Goal: Task Accomplishment & Management: Use online tool/utility

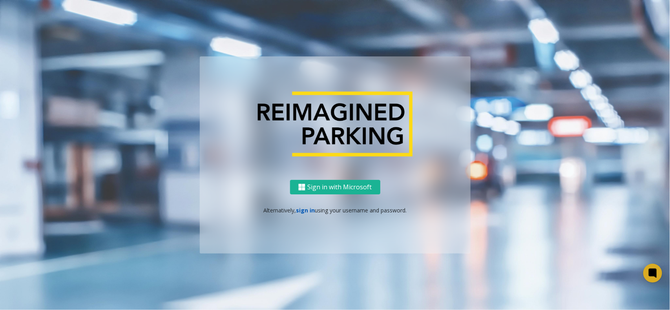
click at [301, 212] on link "sign in" at bounding box center [305, 210] width 19 height 7
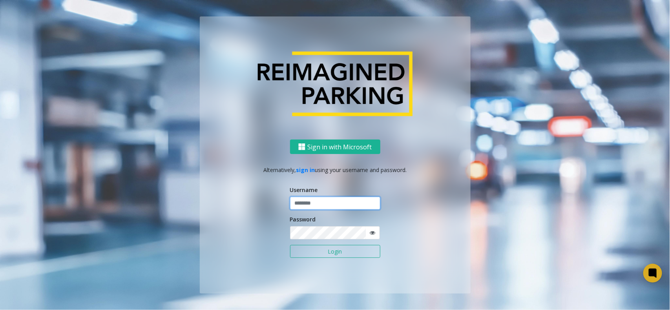
click at [317, 201] on input "text" at bounding box center [335, 203] width 90 height 13
type input "*****"
click at [290, 245] on button "Login" at bounding box center [335, 251] width 90 height 13
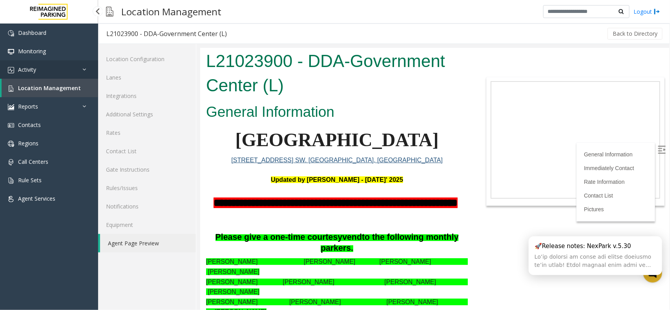
click at [49, 74] on link "Activity" at bounding box center [49, 69] width 98 height 18
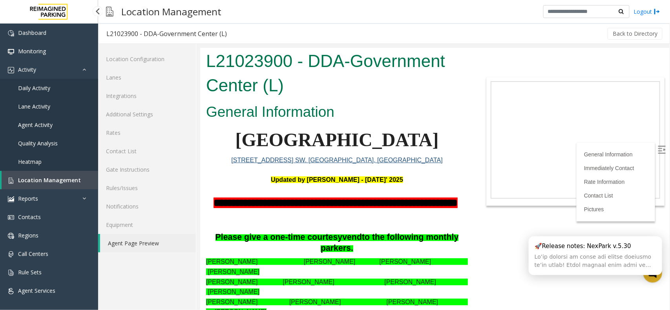
click at [50, 124] on span "Agent Activity" at bounding box center [35, 124] width 35 height 7
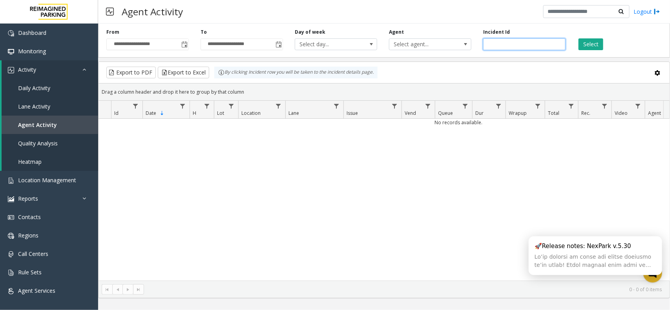
click at [558, 44] on input "*" at bounding box center [524, 44] width 82 height 12
click at [558, 46] on input "*" at bounding box center [524, 44] width 82 height 12
click at [559, 42] on input "*" at bounding box center [524, 44] width 82 height 12
click at [559, 46] on input "*" at bounding box center [524, 44] width 82 height 12
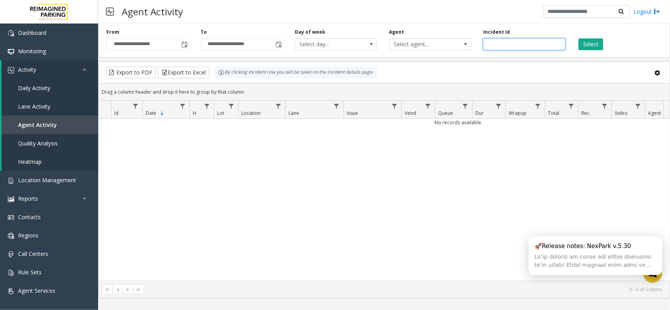
click at [559, 41] on input "*" at bounding box center [524, 44] width 82 height 12
click at [559, 47] on input "*" at bounding box center [524, 44] width 82 height 12
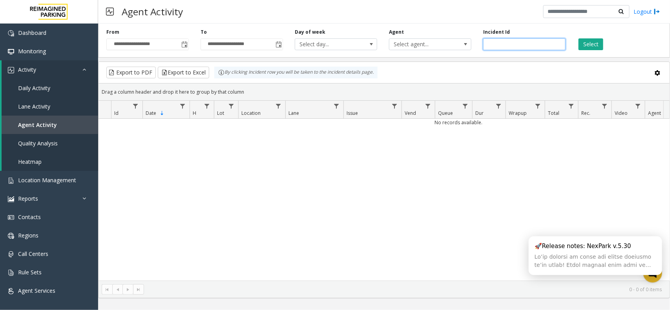
click at [559, 47] on input "*" at bounding box center [524, 44] width 82 height 12
type input "*"
click at [559, 47] on input "*" at bounding box center [524, 44] width 82 height 12
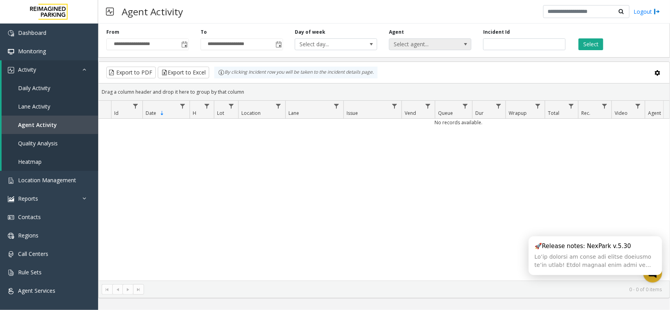
click at [446, 43] on span "Select agent..." at bounding box center [421, 44] width 65 height 11
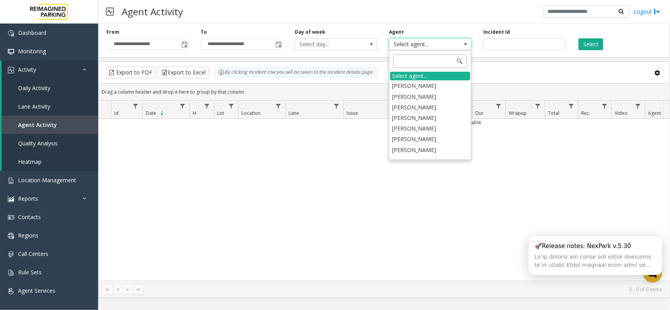
click at [430, 65] on input at bounding box center [430, 61] width 74 height 13
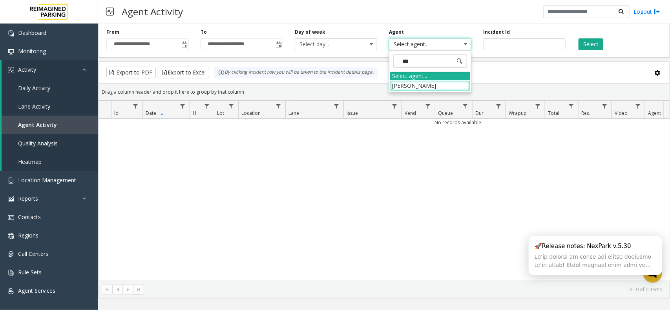
type input "****"
click at [435, 86] on li "[PERSON_NAME]" at bounding box center [430, 85] width 80 height 11
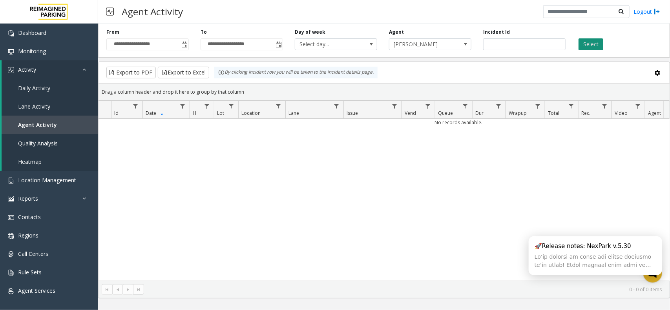
click at [588, 47] on button "Select" at bounding box center [590, 44] width 25 height 12
click at [185, 46] on span "Toggle popup" at bounding box center [184, 45] width 6 height 6
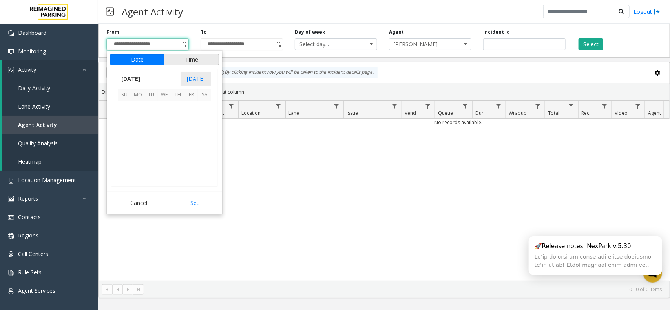
scroll to position [140832, 0]
click at [165, 133] on span "15" at bounding box center [164, 134] width 13 height 13
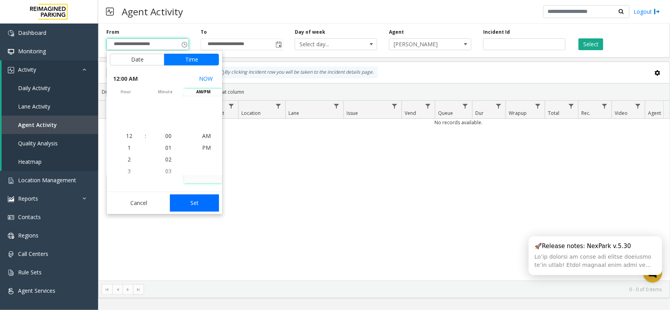
click at [195, 198] on button "Set" at bounding box center [194, 203] width 49 height 17
type input "**********"
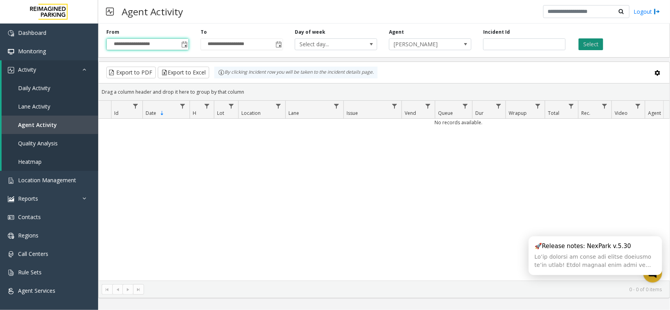
click at [590, 47] on button "Select" at bounding box center [590, 44] width 25 height 12
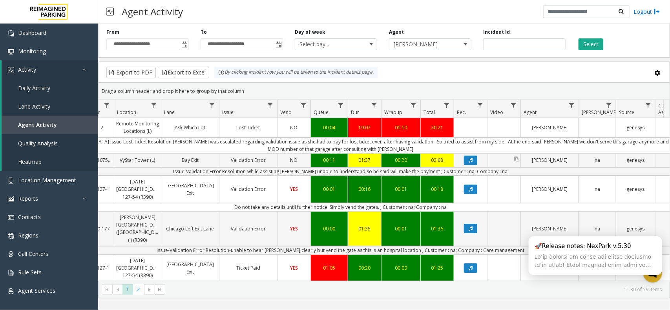
scroll to position [0, 155]
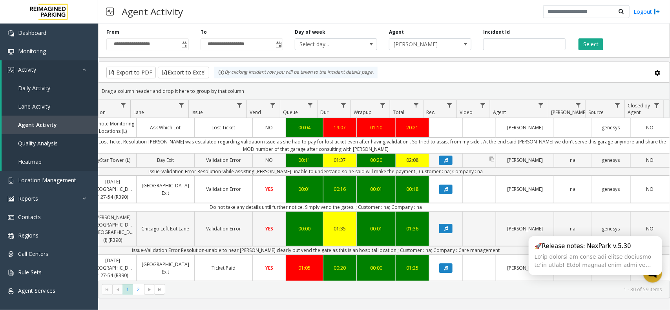
drag, startPoint x: 417, startPoint y: 177, endPoint x: 486, endPoint y: 167, distance: 70.5
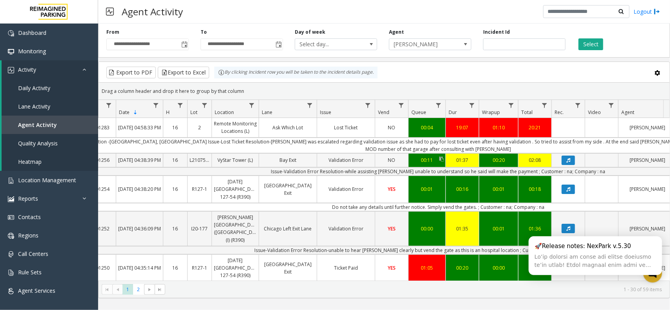
scroll to position [0, 0]
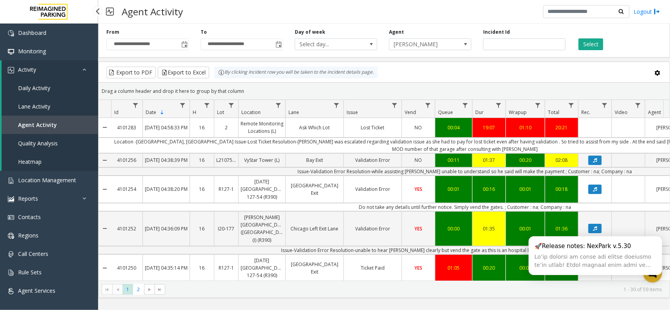
click at [40, 67] on link "Activity" at bounding box center [50, 69] width 97 height 18
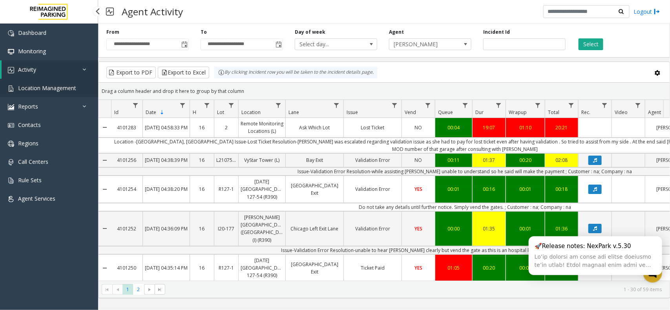
click at [55, 87] on span "Location Management" at bounding box center [47, 87] width 58 height 7
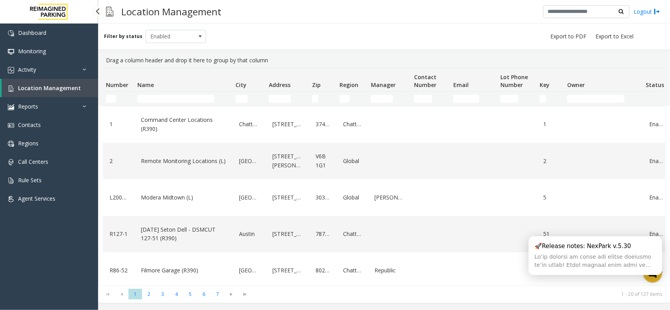
click at [65, 89] on span "Location Management" at bounding box center [49, 87] width 63 height 7
click at [83, 73] on link "Activity" at bounding box center [49, 69] width 98 height 18
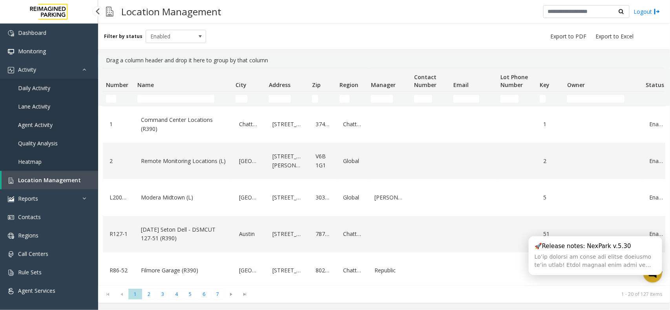
click at [47, 126] on span "Agent Activity" at bounding box center [35, 124] width 35 height 7
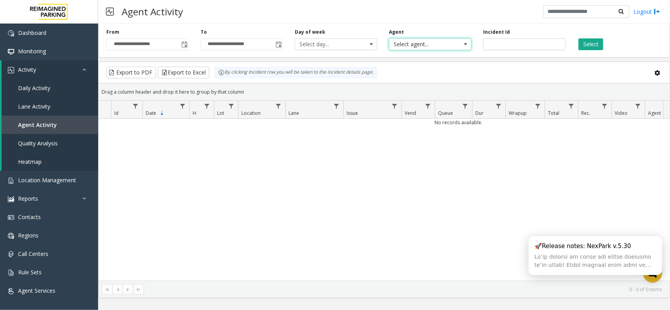
click at [458, 46] on span "Select agent..." at bounding box center [430, 44] width 82 height 12
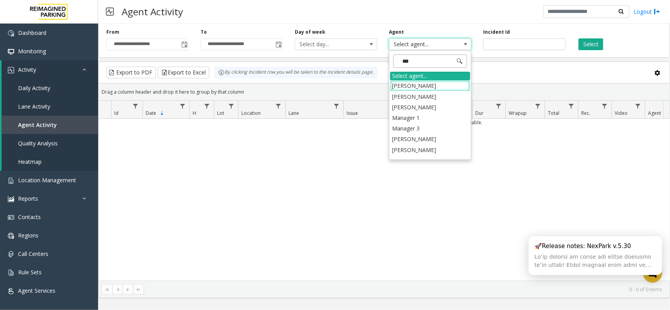
type input "****"
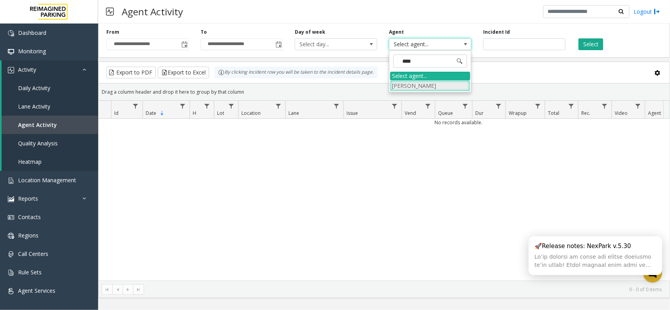
click at [434, 84] on li "[PERSON_NAME]" at bounding box center [430, 85] width 80 height 11
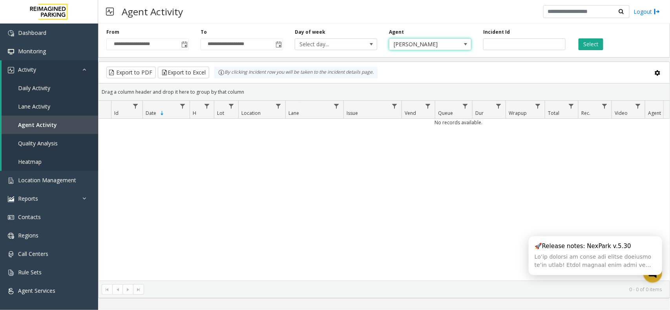
click at [589, 47] on button "Select" at bounding box center [590, 44] width 25 height 12
click at [186, 45] on span "Toggle popup" at bounding box center [184, 45] width 6 height 6
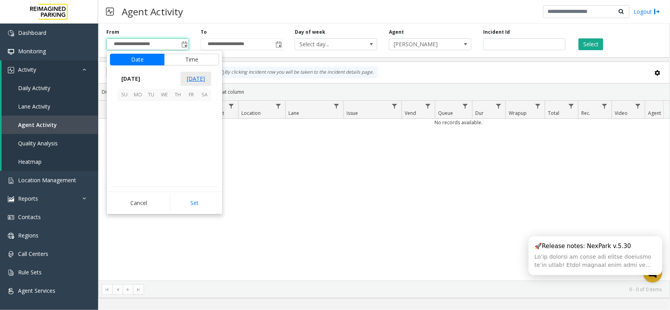
scroll to position [140832, 0]
click at [165, 131] on span "15" at bounding box center [164, 134] width 13 height 13
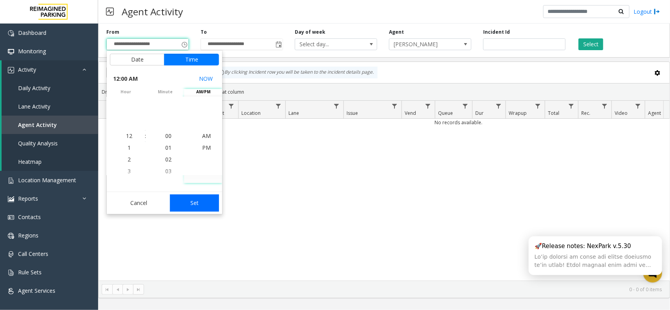
click at [197, 199] on button "Set" at bounding box center [194, 203] width 49 height 17
type input "**********"
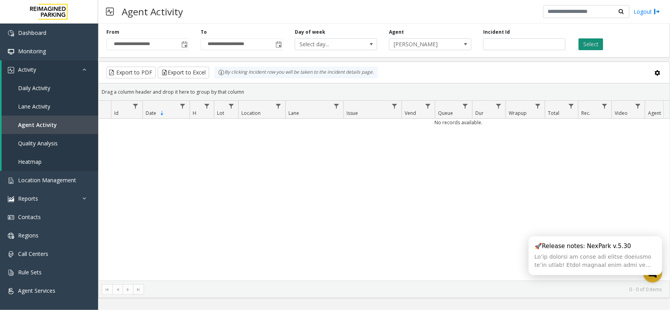
click at [591, 42] on button "Select" at bounding box center [590, 44] width 25 height 12
